Goal: Task Accomplishment & Management: Use online tool/utility

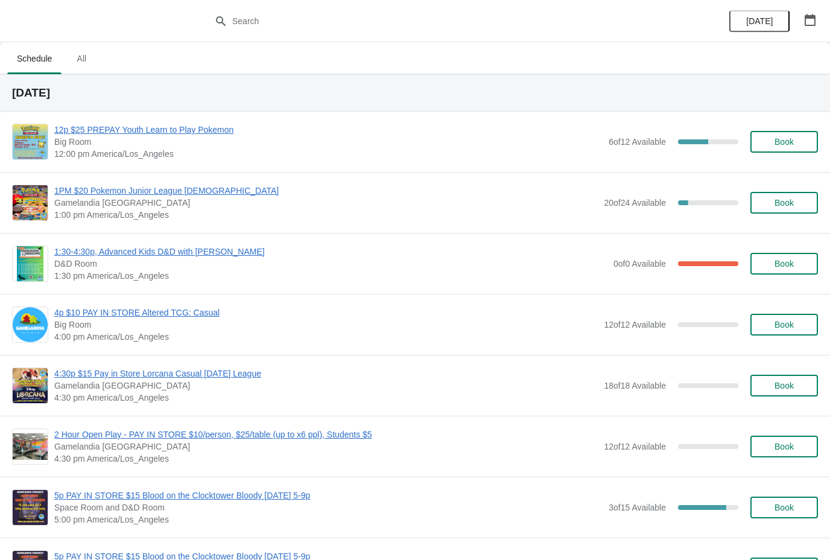
click at [192, 126] on span "12p $25 PREPAY Youth Learn to Play Pokemon" at bounding box center [328, 130] width 548 height 12
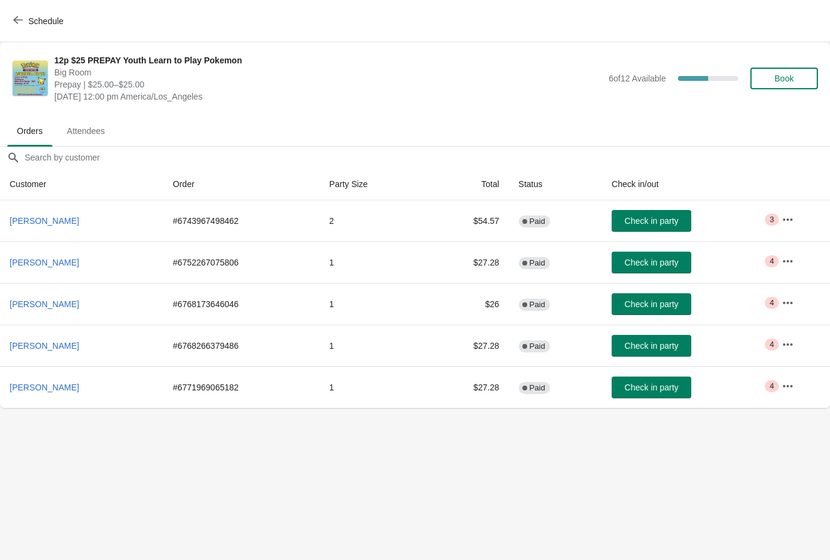
click at [665, 351] on button "Check in party" at bounding box center [652, 346] width 80 height 22
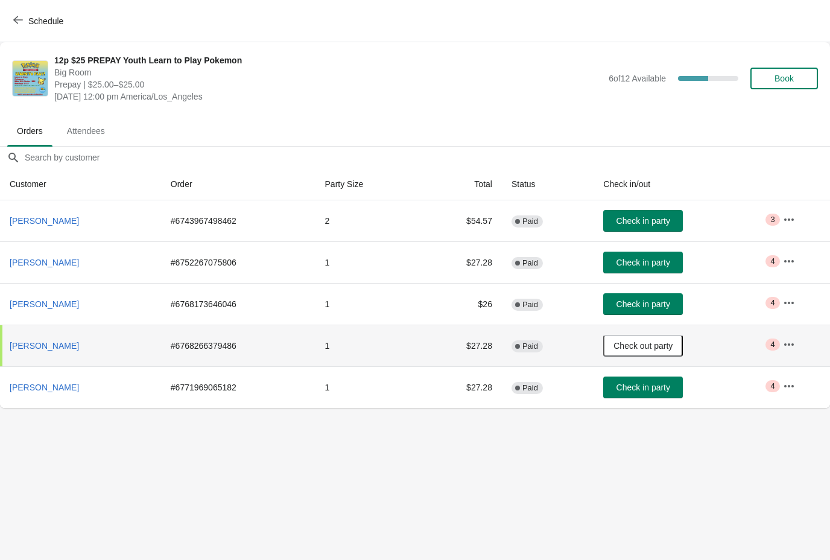
click at [84, 343] on button "[PERSON_NAME]" at bounding box center [44, 346] width 79 height 22
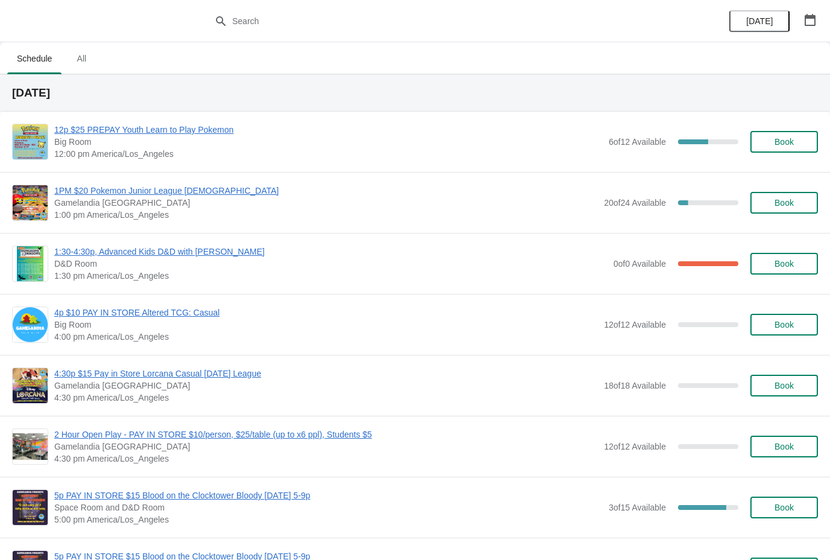
click at [211, 134] on span "12p $25 PREPAY Youth Learn to Play Pokemon" at bounding box center [328, 130] width 548 height 12
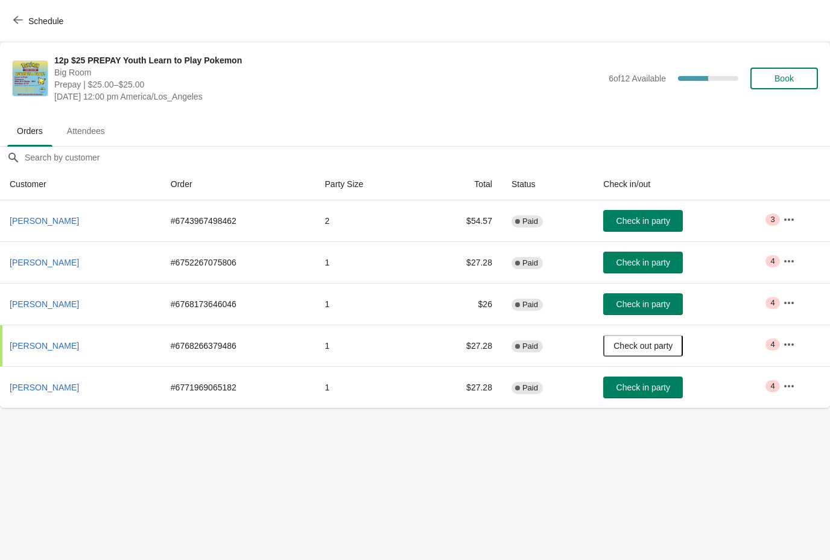
click at [664, 302] on span "Check in party" at bounding box center [643, 304] width 54 height 10
